Goal: Task Accomplishment & Management: Complete application form

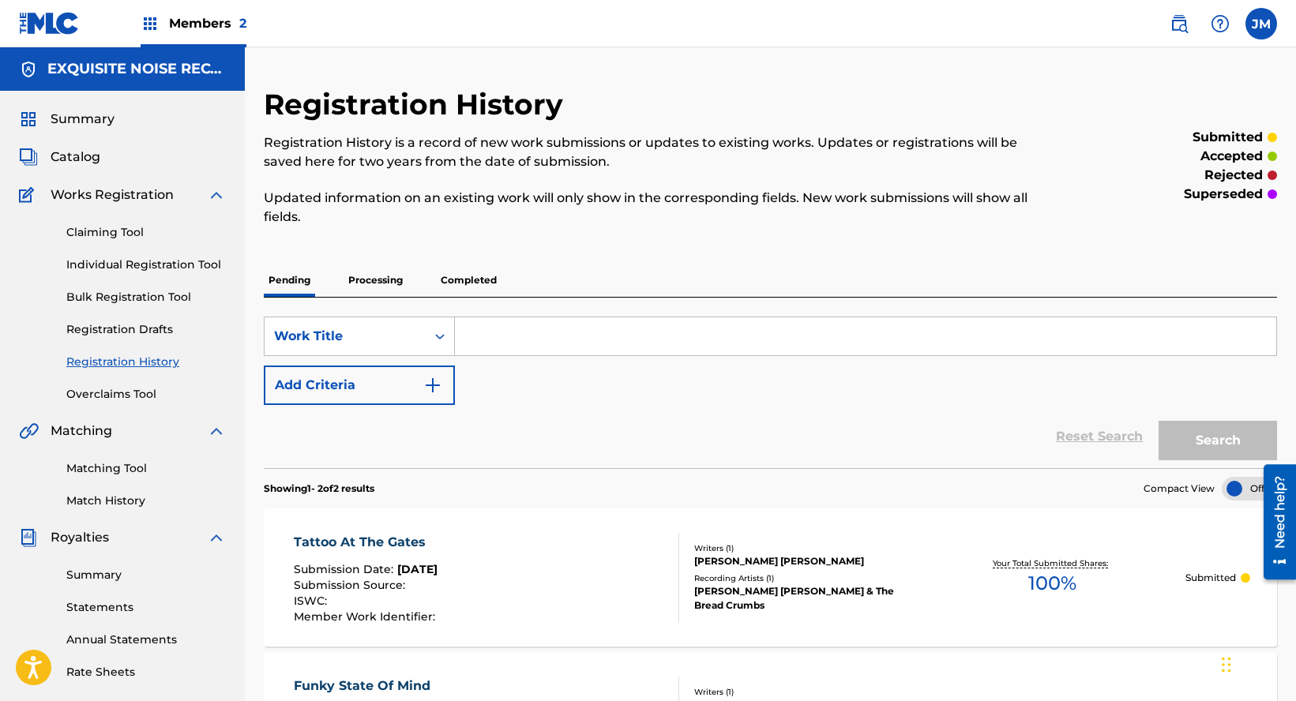
click at [120, 262] on link "Individual Registration Tool" at bounding box center [146, 265] width 160 height 17
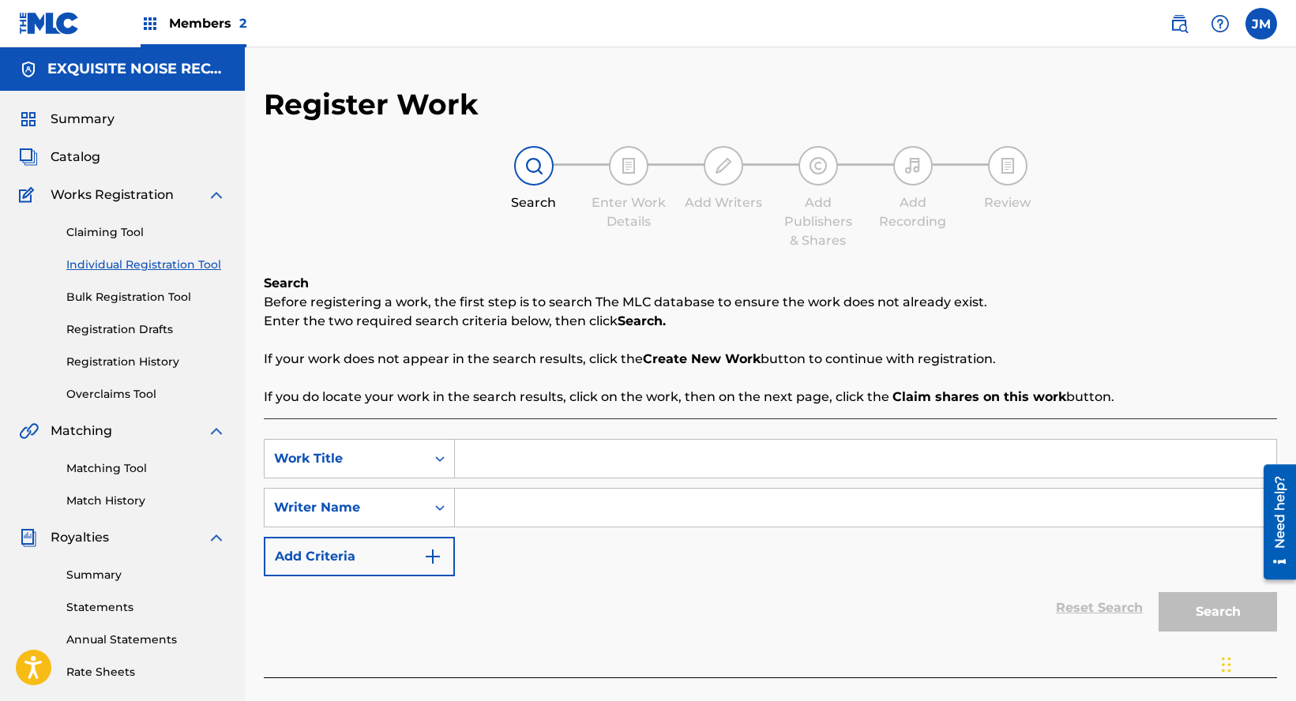
click at [548, 453] on input "Search Form" at bounding box center [865, 459] width 821 height 38
paste input "Hopping in Red"
type input "Hopping in Red"
click at [517, 505] on input "Search Form" at bounding box center [865, 508] width 821 height 38
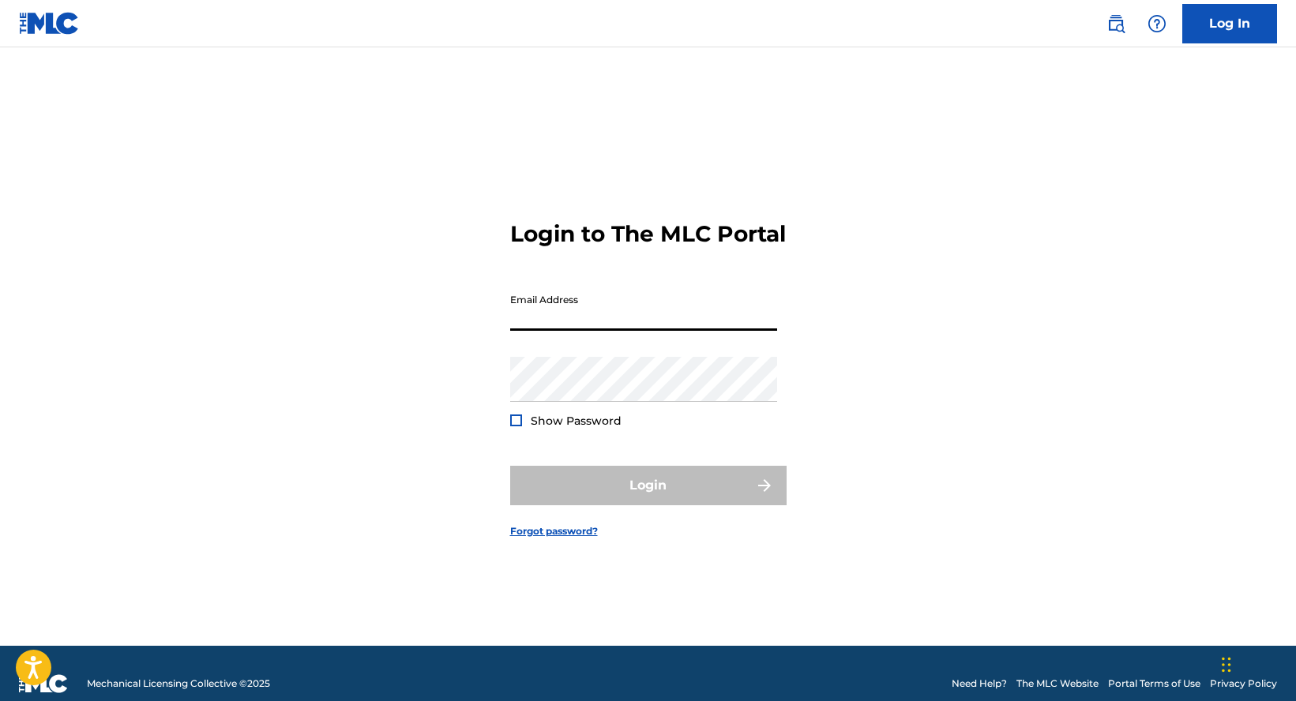
click at [657, 331] on input "Email Address" at bounding box center [643, 308] width 267 height 45
type input "[EMAIL_ADDRESS][DOMAIN_NAME]"
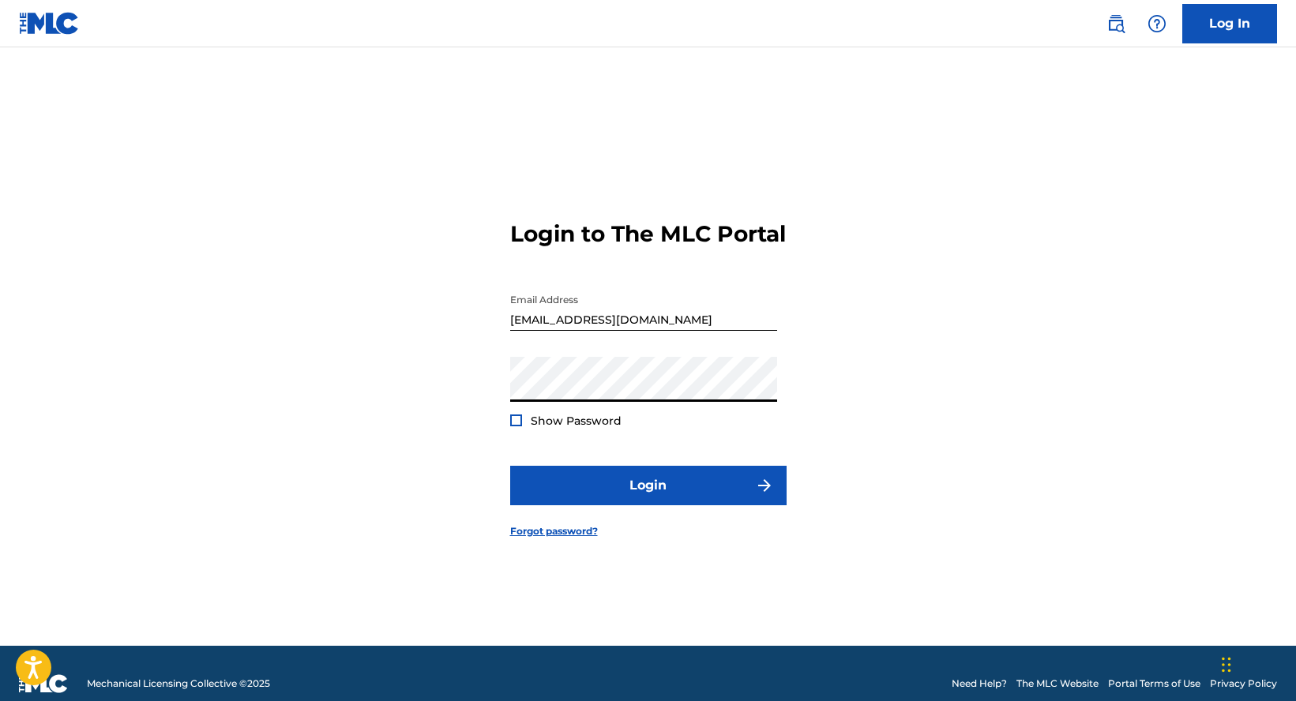
click at [510, 466] on button "Login" at bounding box center [648, 485] width 276 height 39
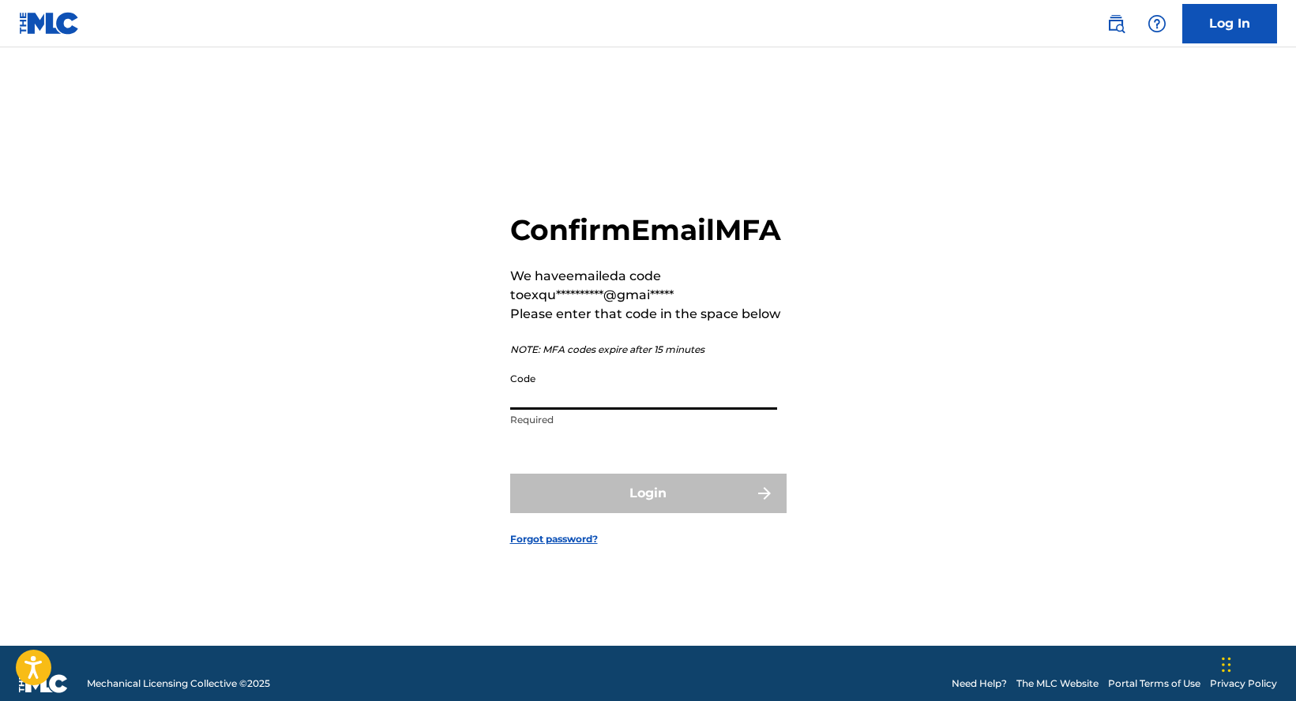
click at [605, 410] on input "Code" at bounding box center [643, 387] width 267 height 45
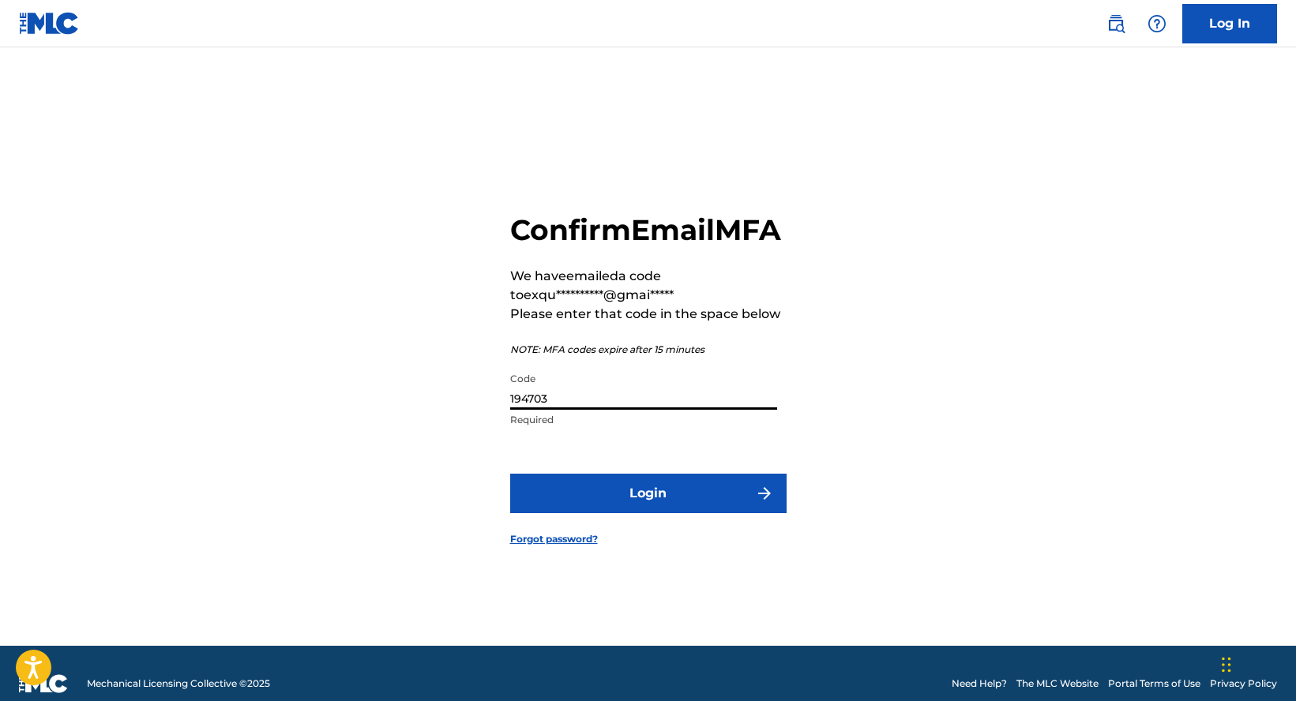
type input "194703"
click at [510, 474] on button "Login" at bounding box center [648, 493] width 276 height 39
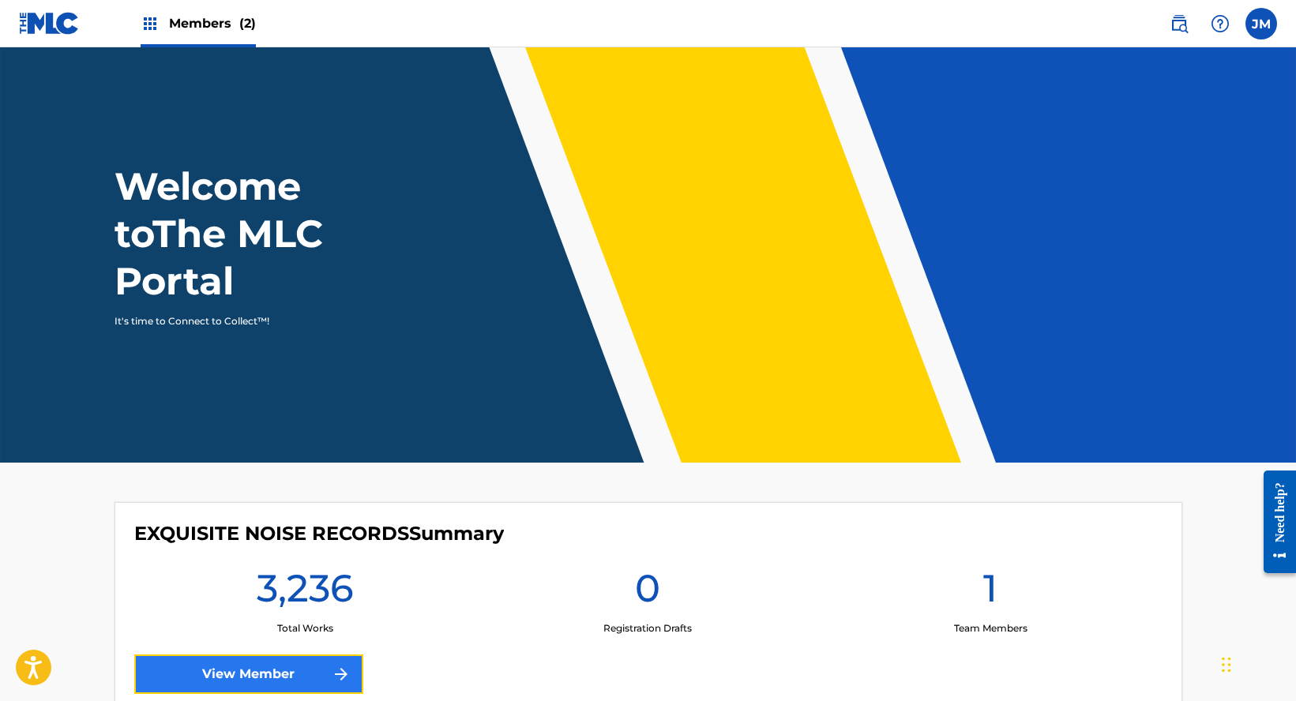
click at [269, 671] on link "View Member" at bounding box center [248, 674] width 229 height 39
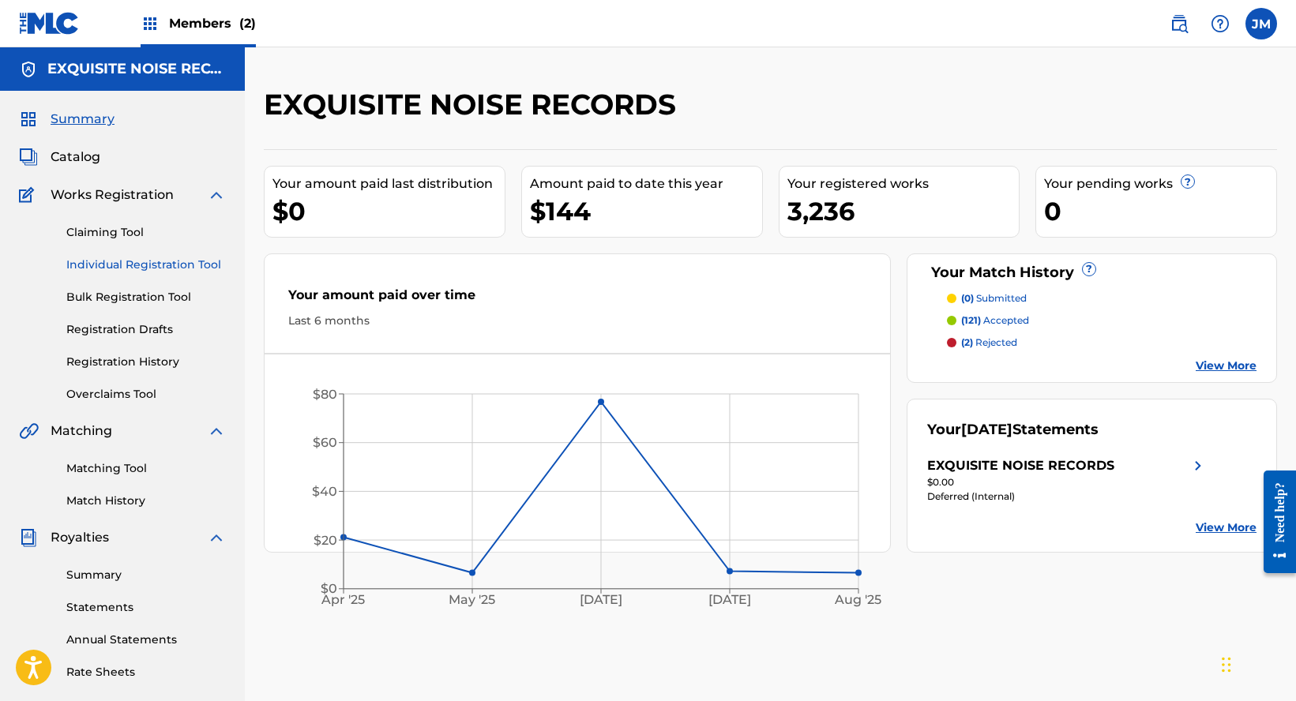
click at [105, 265] on link "Individual Registration Tool" at bounding box center [146, 265] width 160 height 17
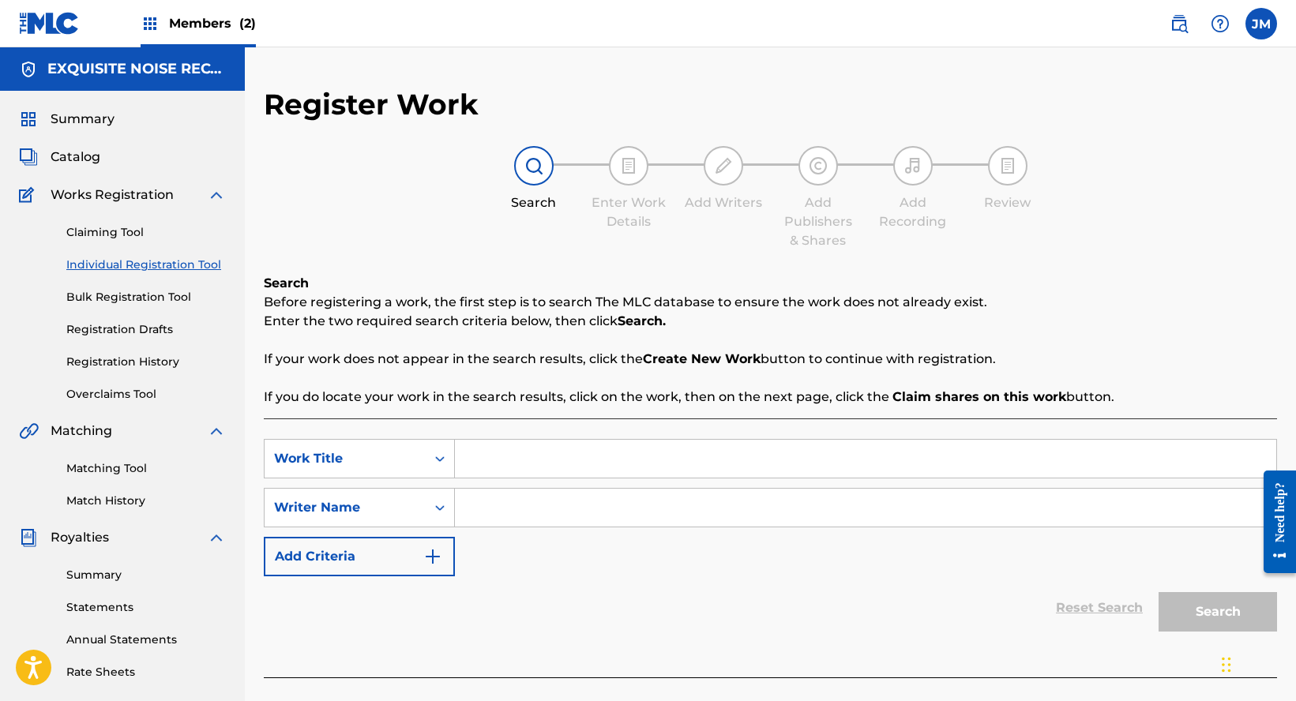
click at [558, 451] on input "Search Form" at bounding box center [865, 459] width 821 height 38
paste input "Hopping in Red"
type input "Hopping in Red"
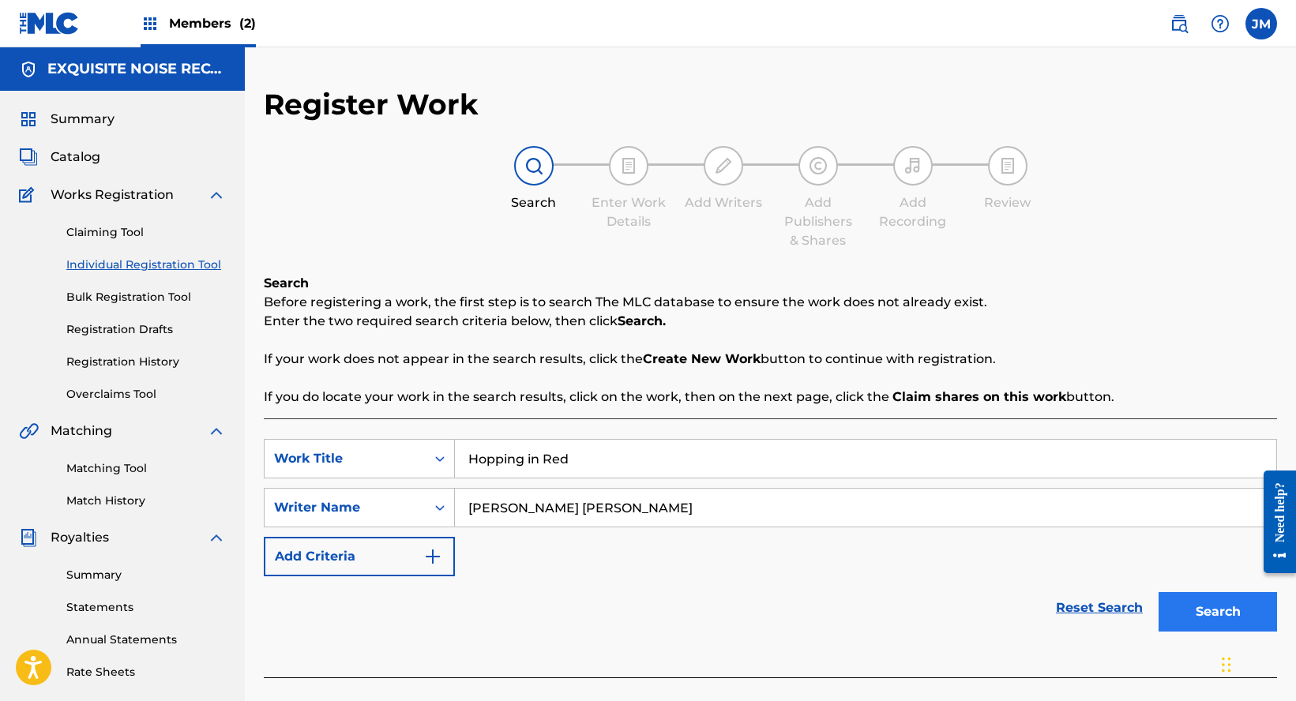
type input "Bishop Robinson"
click at [1217, 611] on button "Search" at bounding box center [1218, 611] width 118 height 39
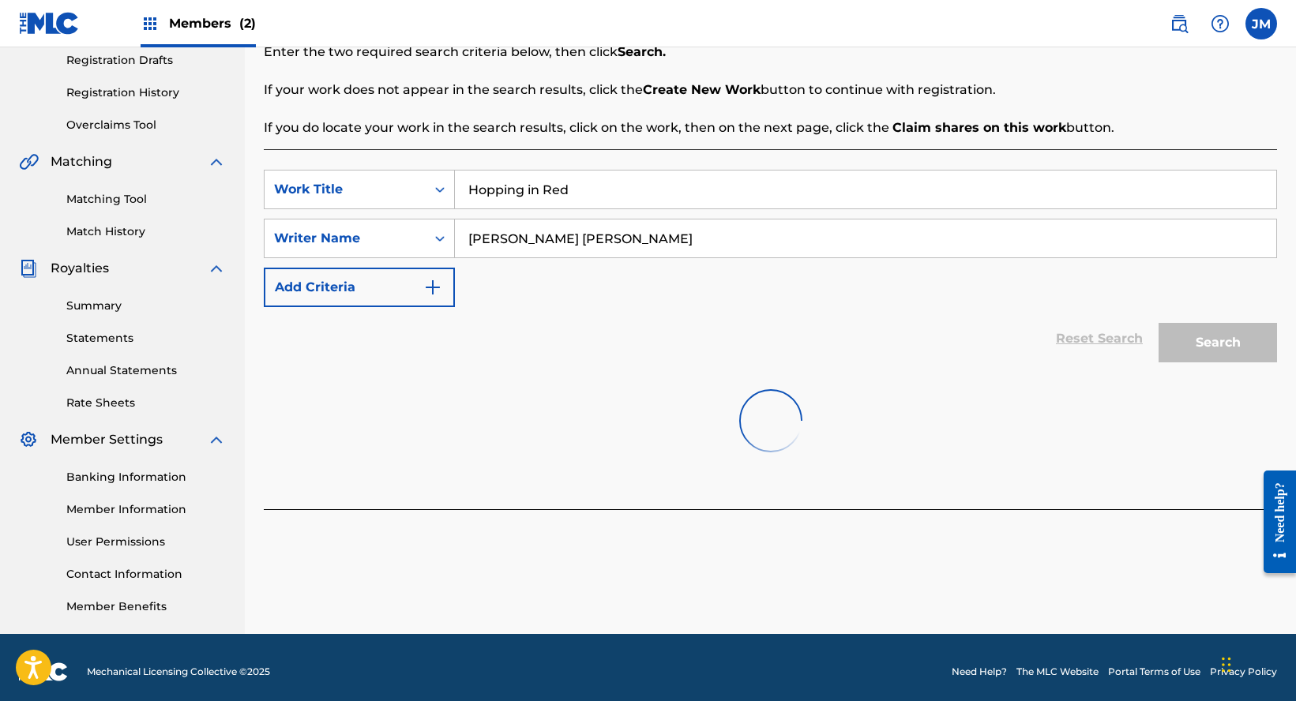
scroll to position [278, 0]
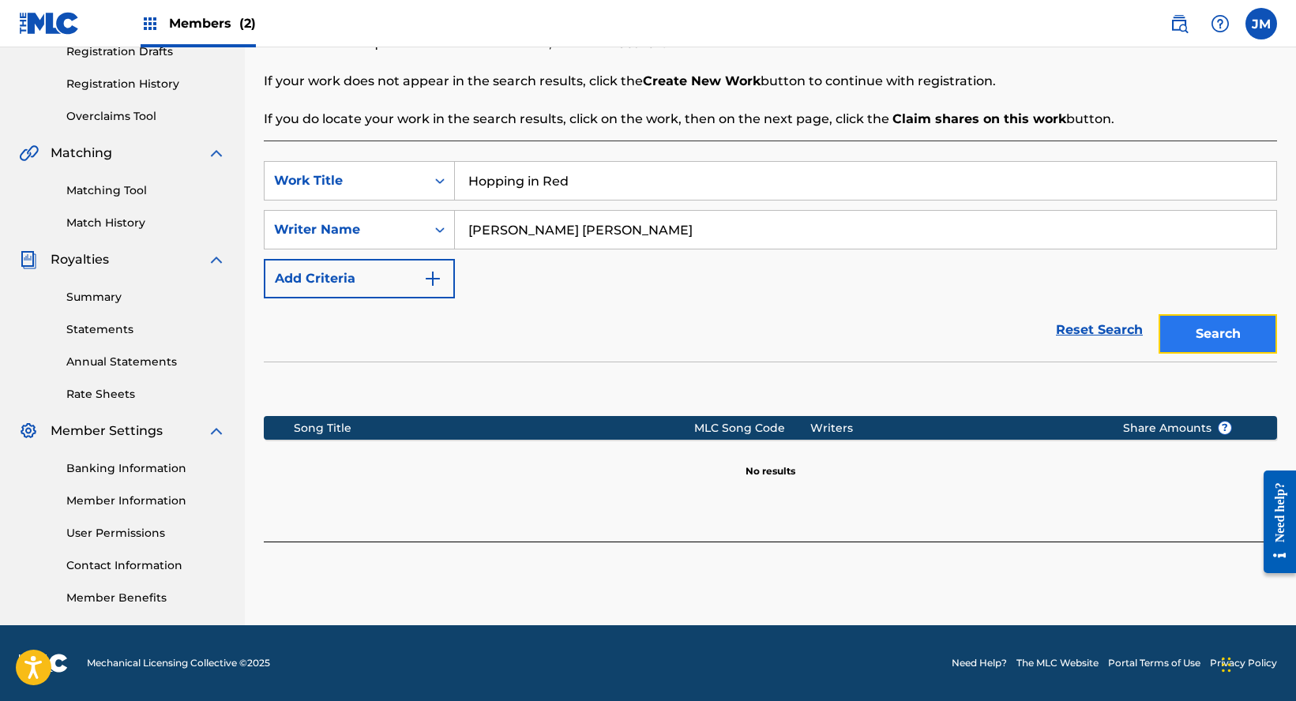
click at [1222, 325] on button "Search" at bounding box center [1218, 333] width 118 height 39
click at [1183, 337] on button "Search" at bounding box center [1218, 333] width 118 height 39
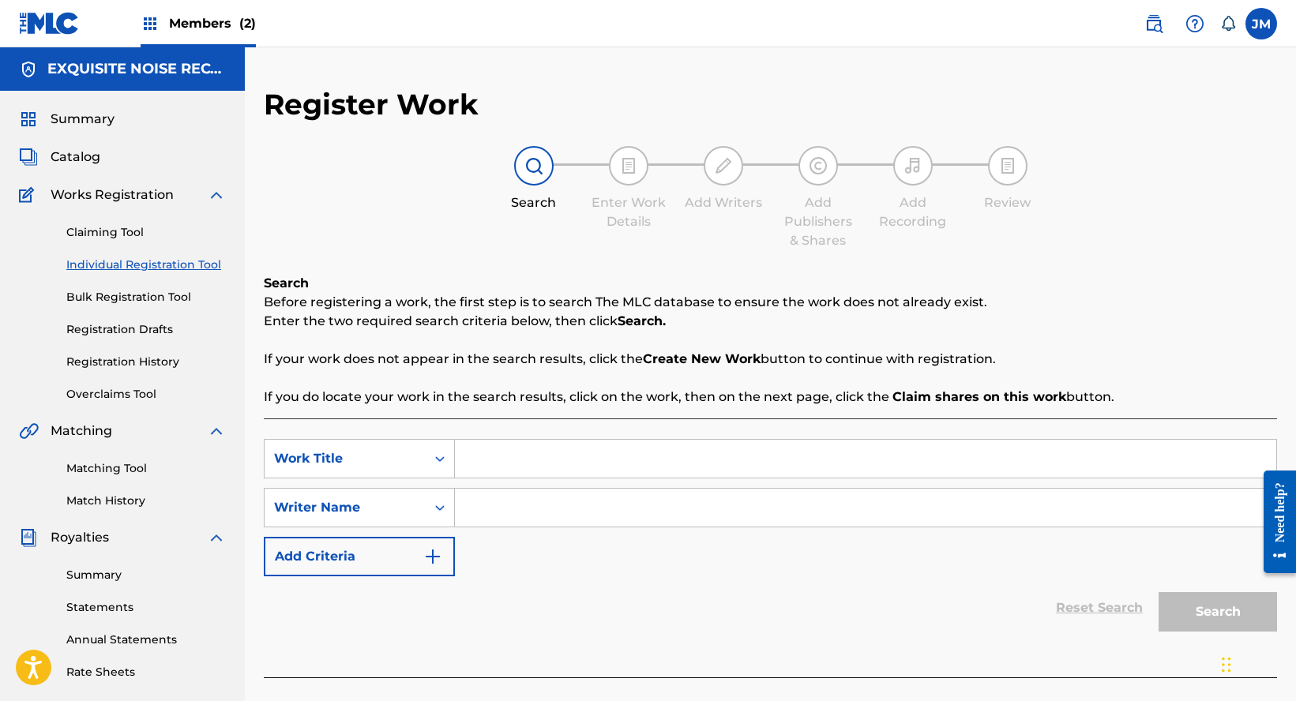
click at [577, 466] on input "Search Form" at bounding box center [865, 459] width 821 height 38
type input "Hopping In Red"
click at [545, 512] on input "Search Form" at bounding box center [865, 508] width 821 height 38
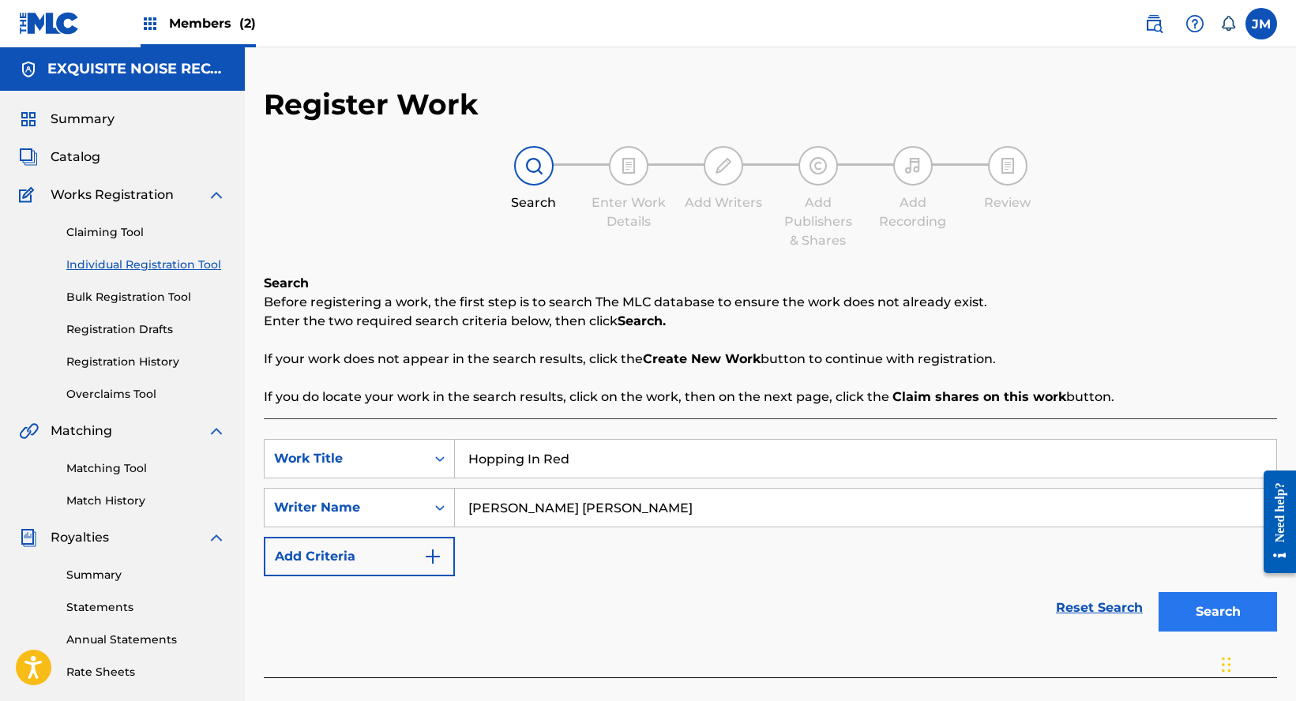
type input "Bishop Robinson"
click at [1211, 626] on button "Search" at bounding box center [1218, 611] width 118 height 39
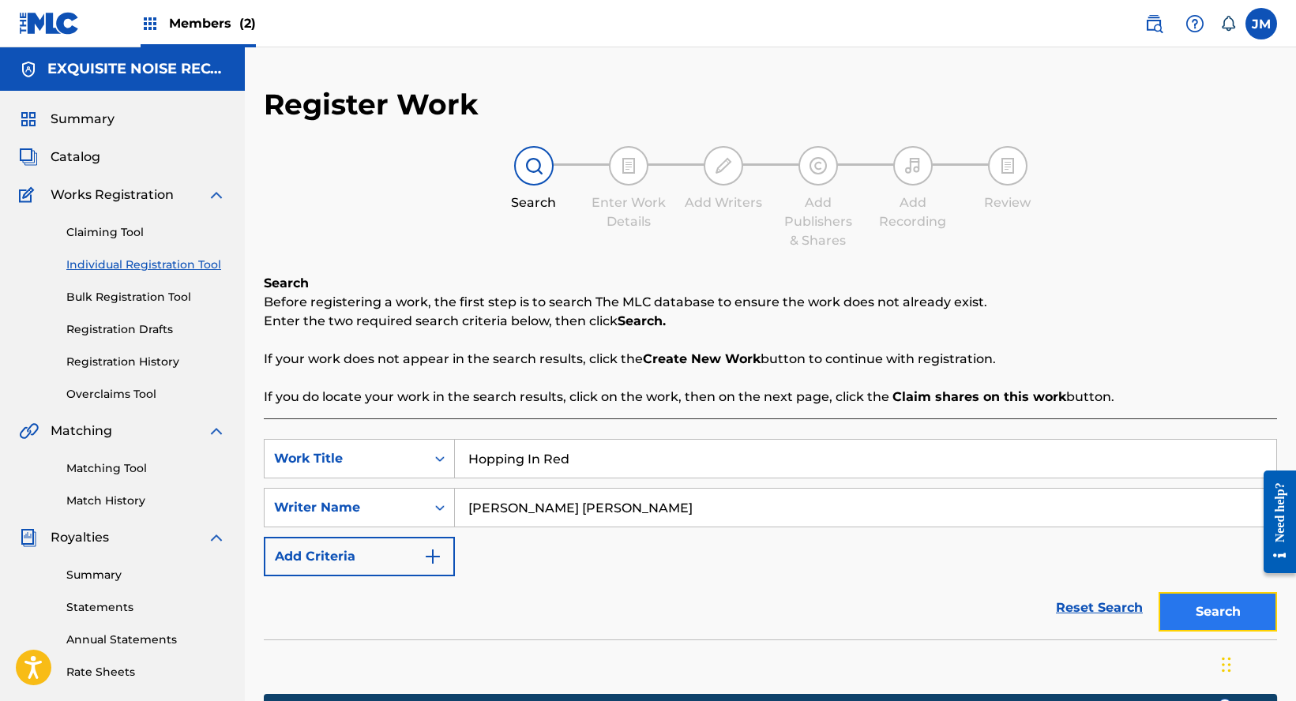
click at [1182, 618] on button "Search" at bounding box center [1218, 611] width 118 height 39
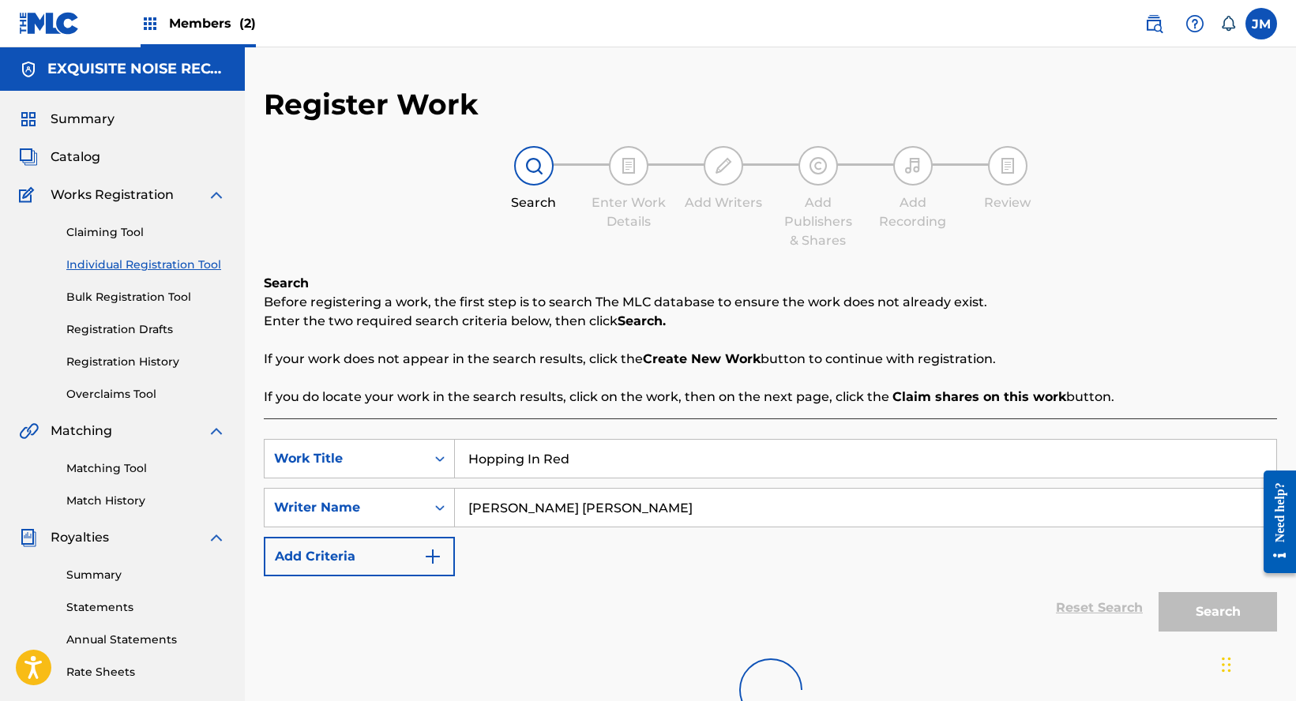
scroll to position [278, 0]
